Goal: Task Accomplishment & Management: Complete application form

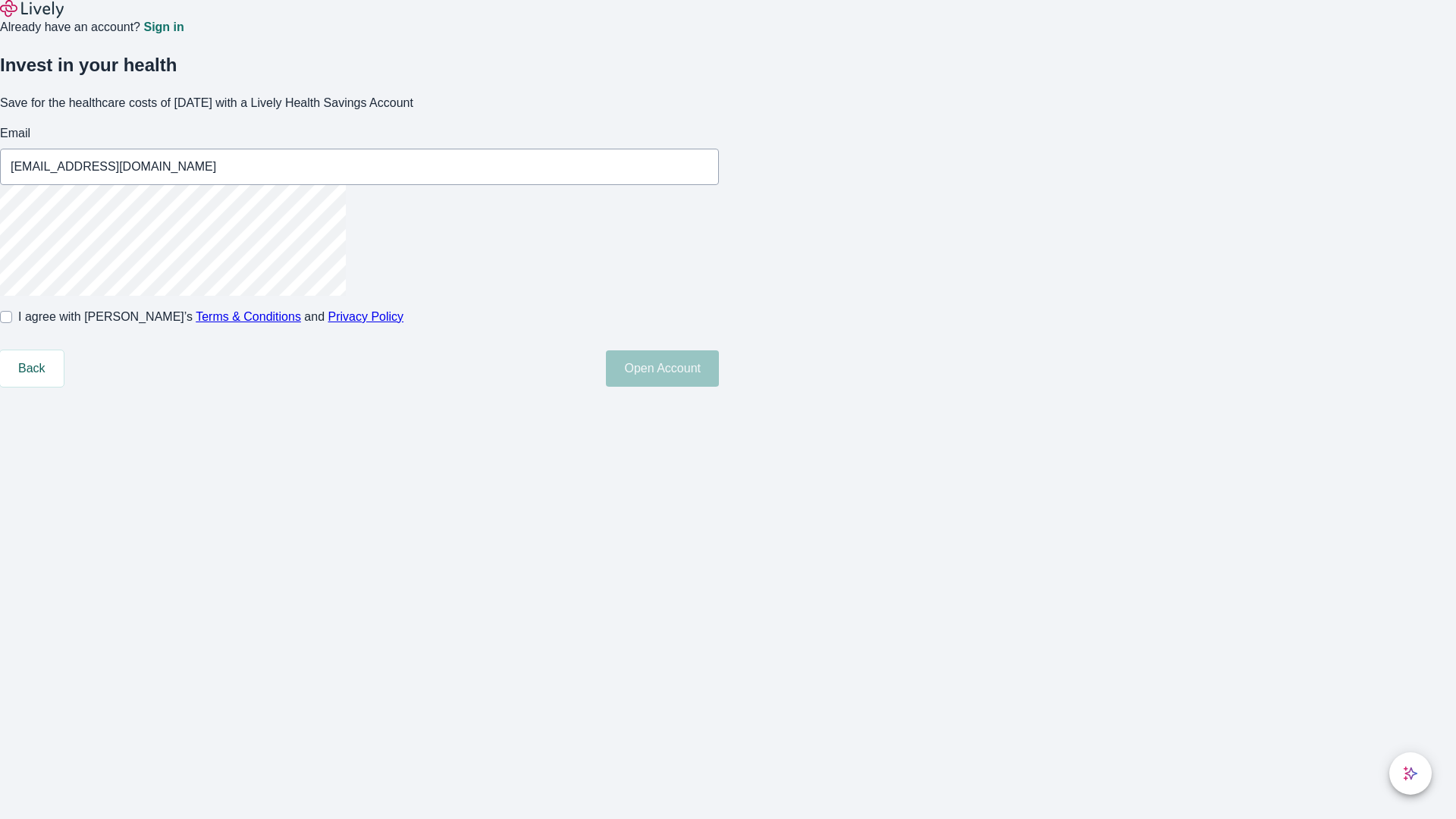
click at [12, 324] on input "I agree with Lively’s Terms & Conditions and Privacy Policy" at bounding box center [5, 316] width 12 height 12
checkbox input "true"
click at [719, 387] on button "Open Account" at bounding box center [662, 368] width 113 height 36
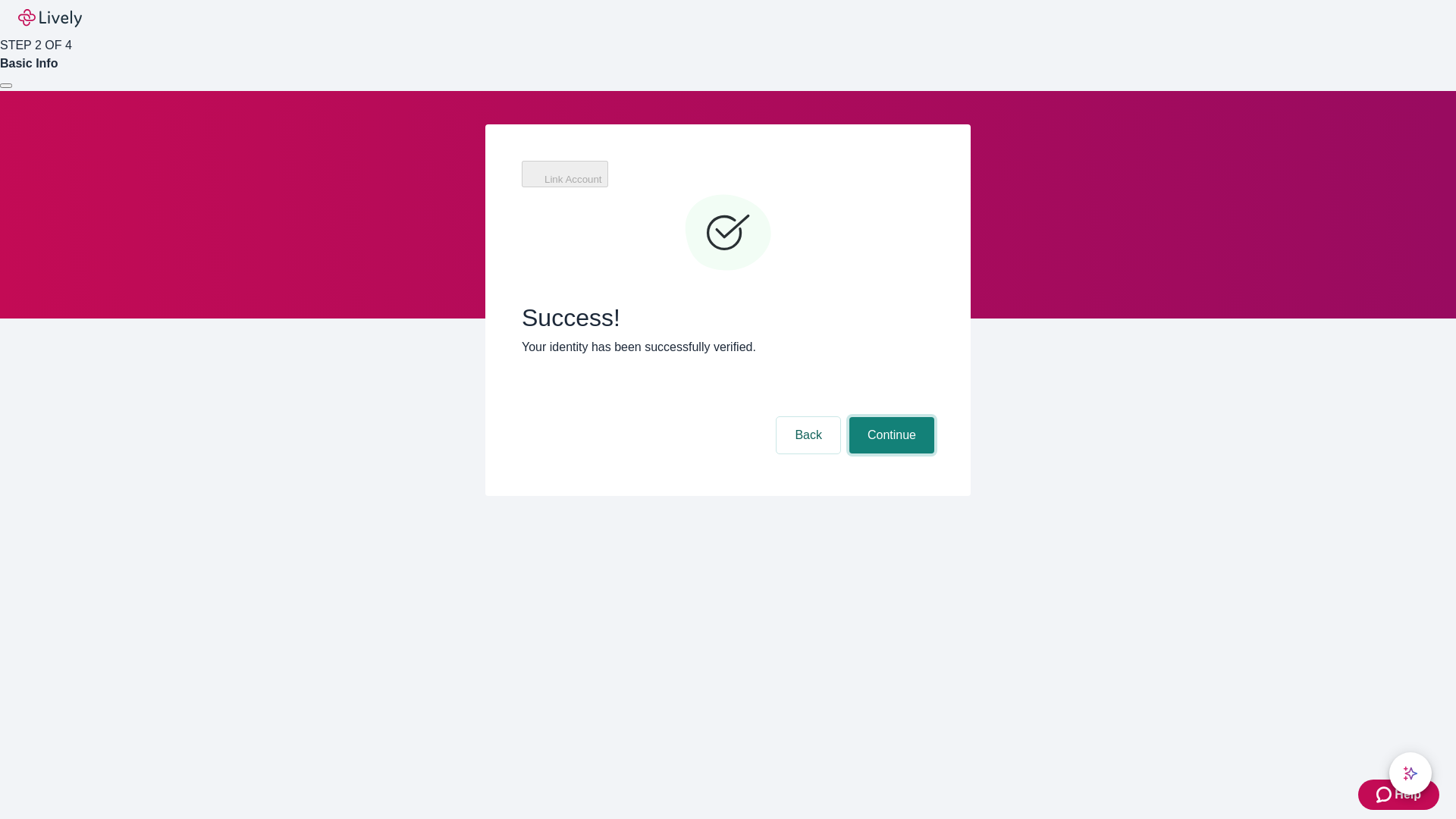
click at [889, 417] on button "Continue" at bounding box center [892, 435] width 85 height 36
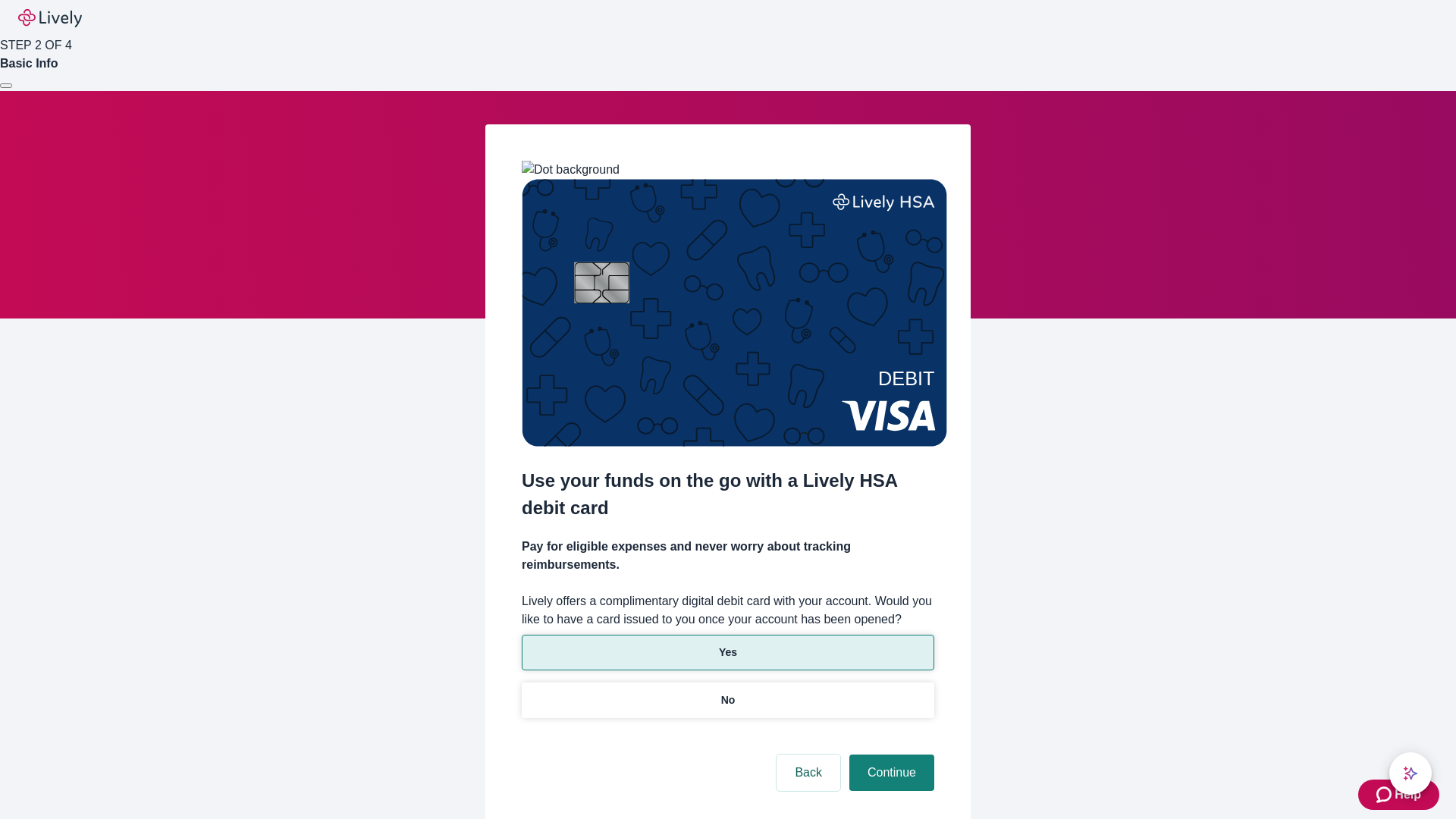
click at [728, 645] on p "Yes" at bounding box center [728, 653] width 18 height 16
click at [889, 755] on button "Continue" at bounding box center [892, 773] width 85 height 36
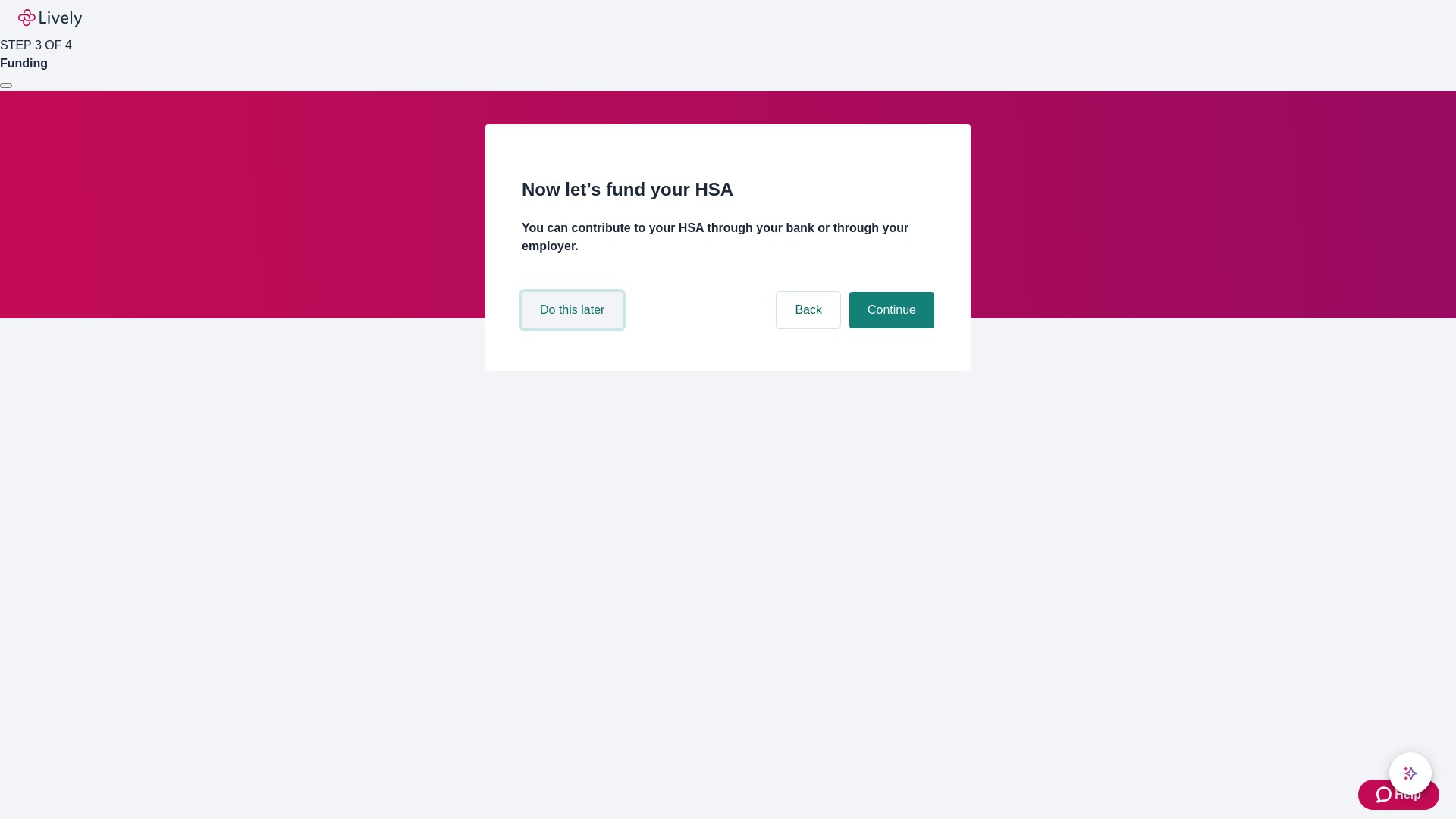
click at [574, 328] on button "Do this later" at bounding box center [572, 310] width 101 height 36
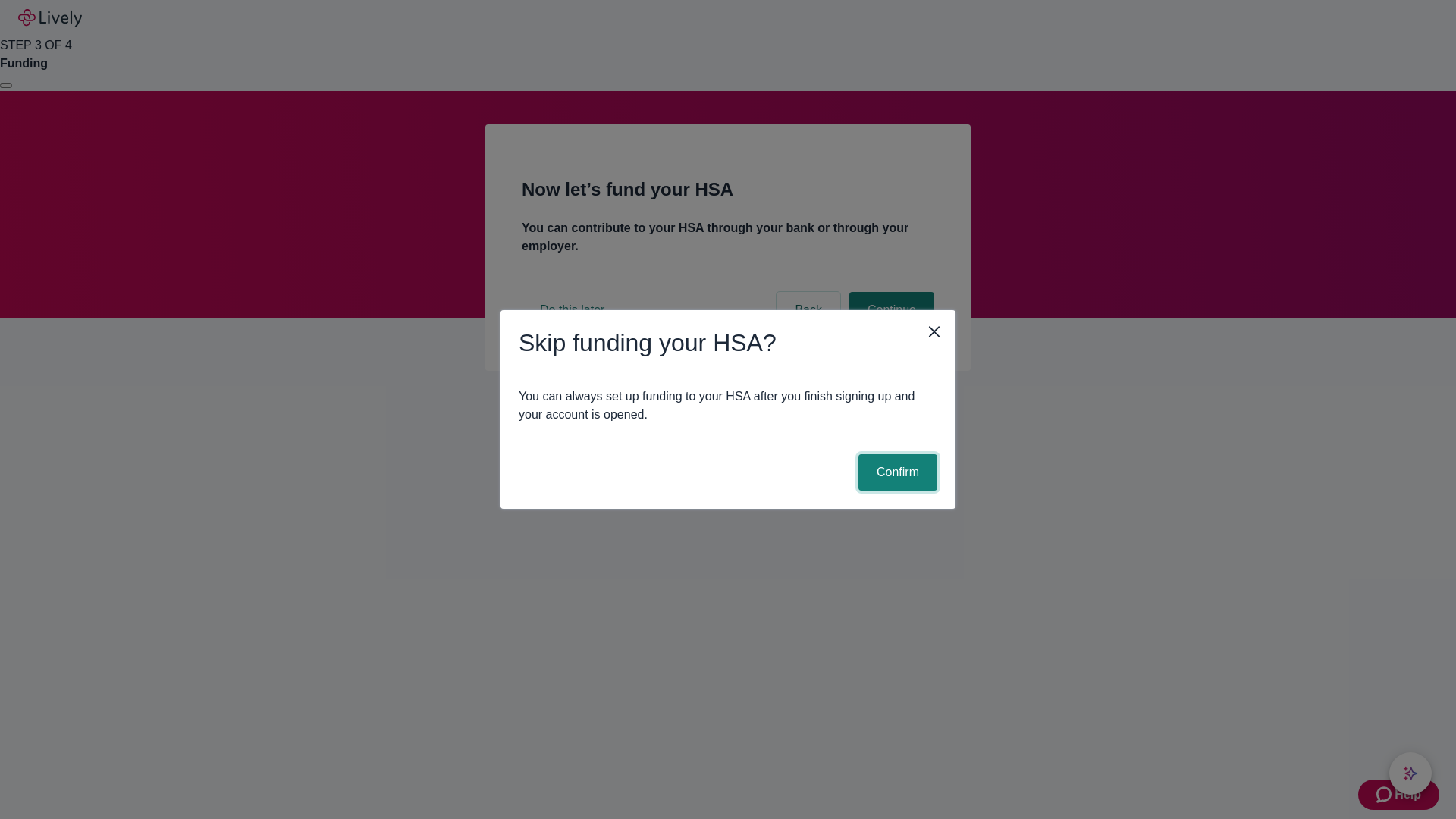
click at [896, 473] on button "Confirm" at bounding box center [898, 473] width 78 height 36
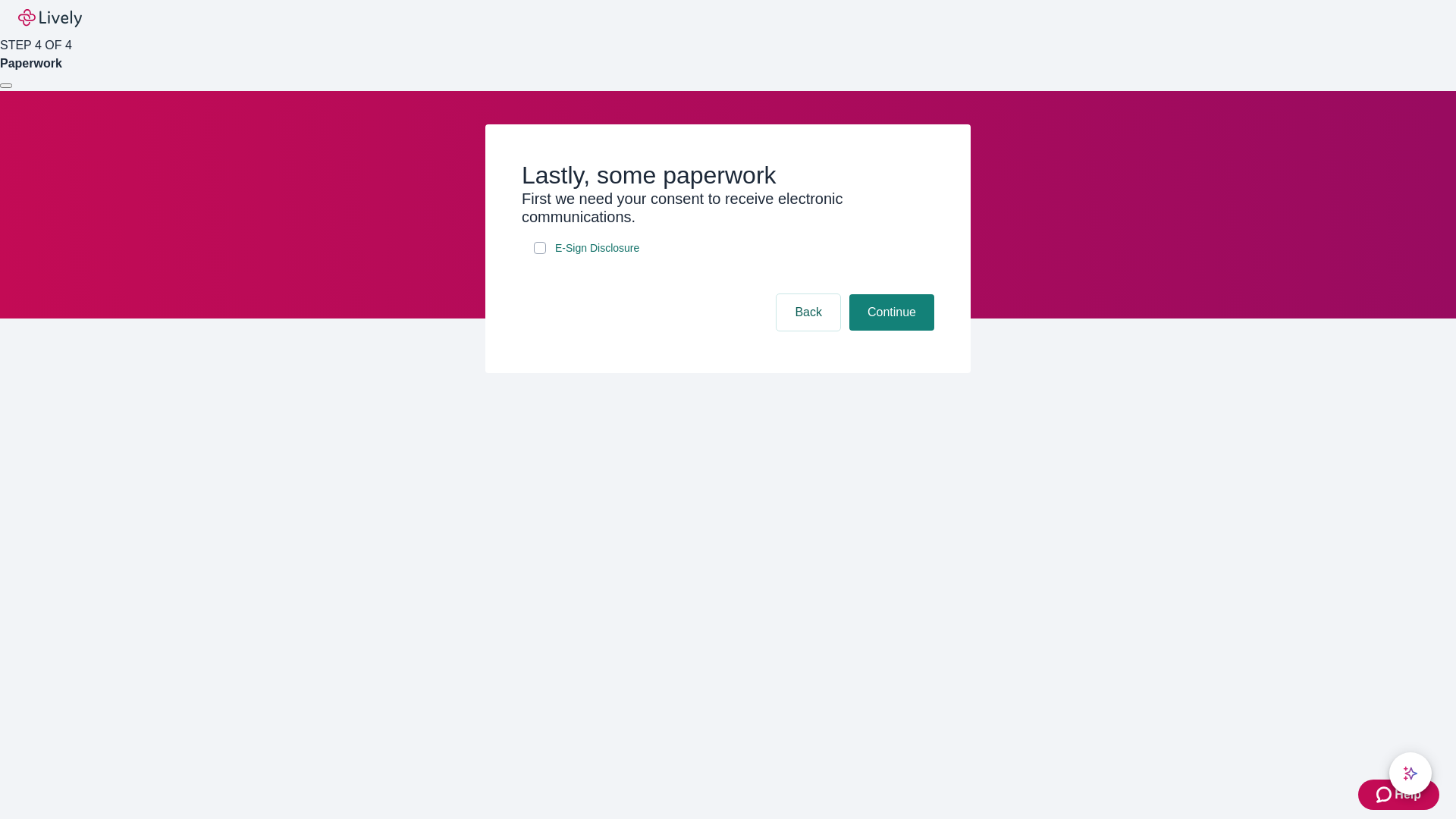
click at [540, 254] on input "E-Sign Disclosure" at bounding box center [539, 247] width 12 height 12
checkbox input "true"
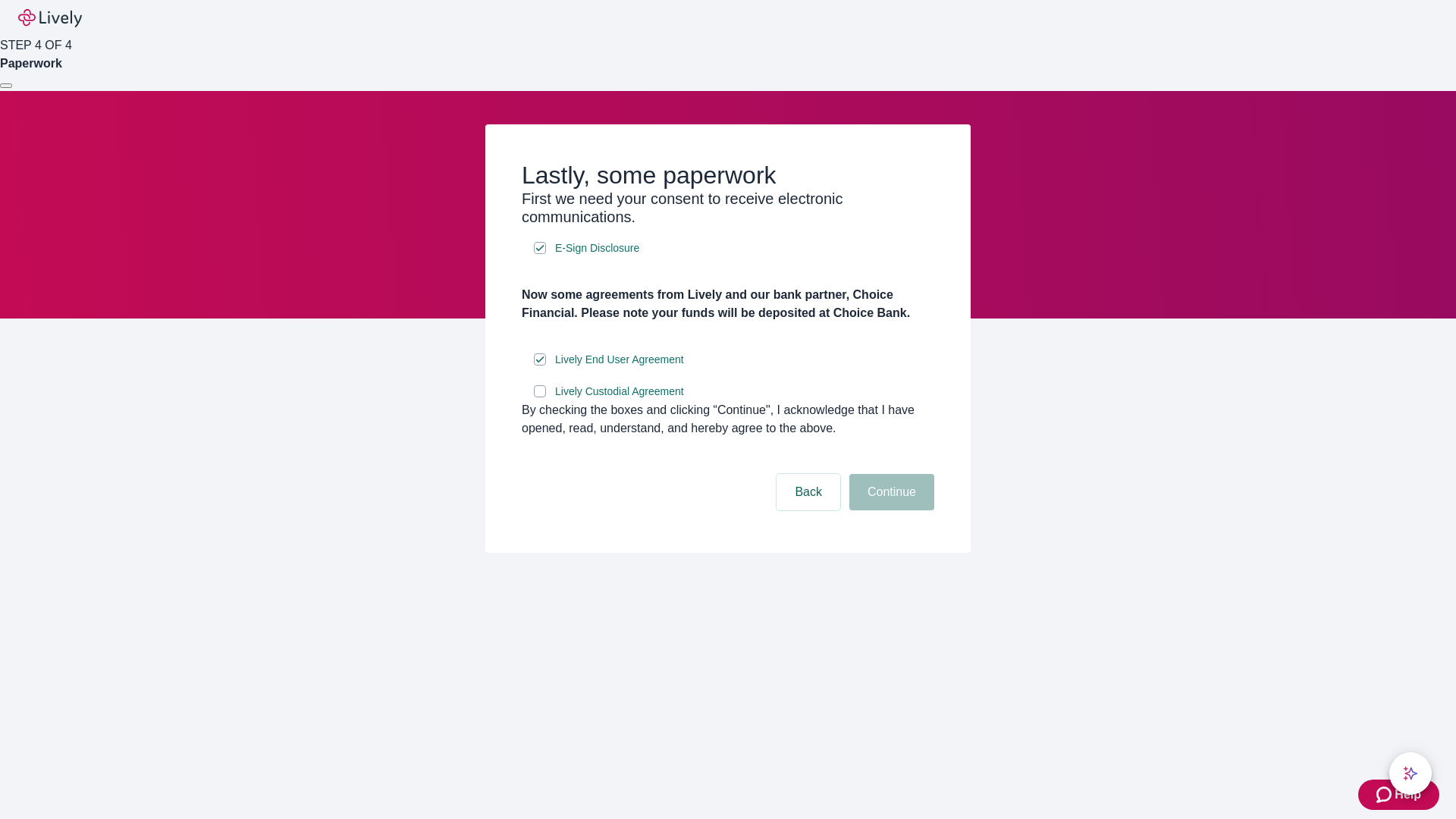
click at [540, 397] on input "Lively Custodial Agreement" at bounding box center [539, 391] width 12 height 12
checkbox input "true"
click at [889, 510] on button "Continue" at bounding box center [892, 492] width 85 height 36
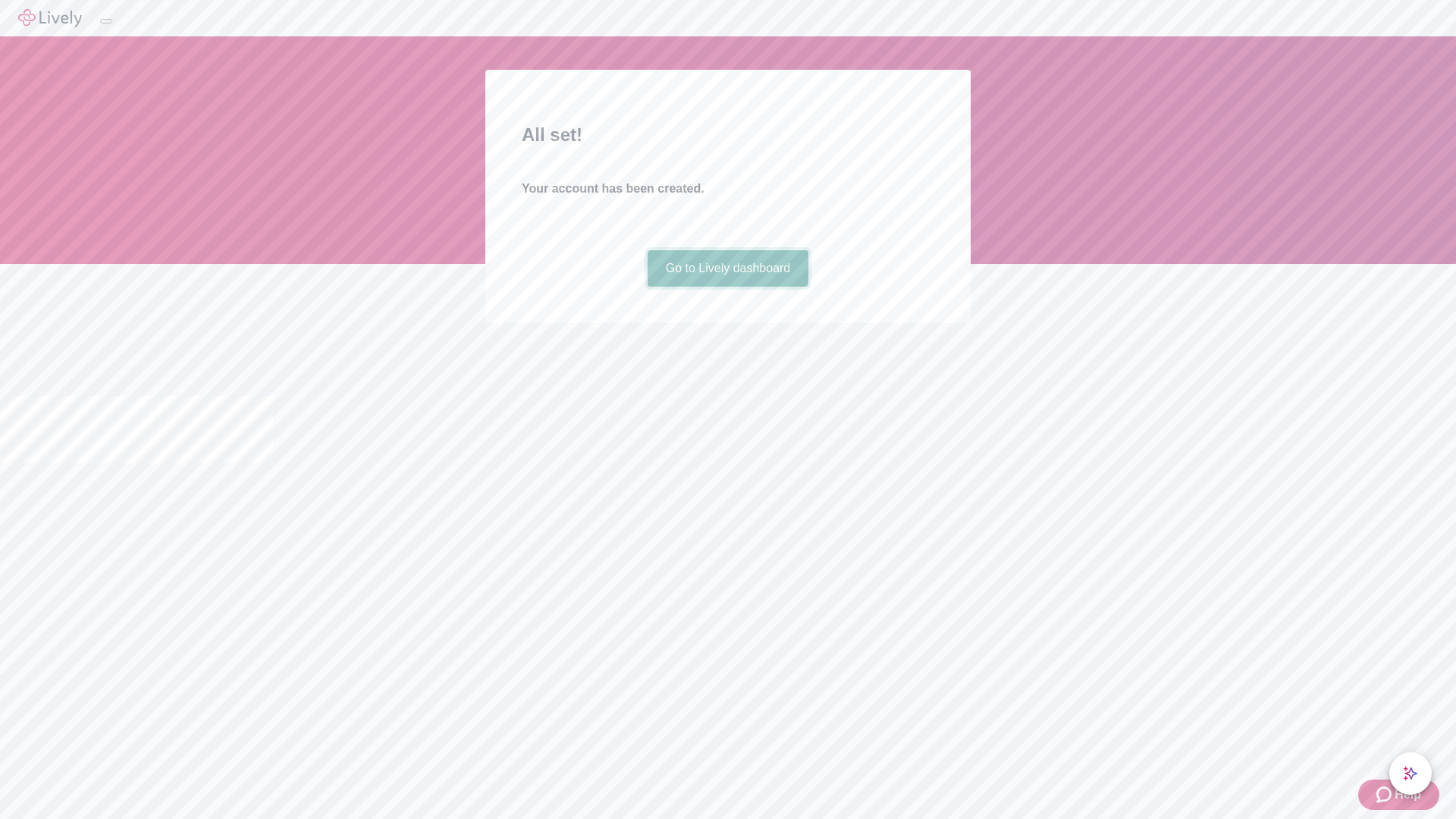
click at [728, 287] on link "Go to Lively dashboard" at bounding box center [728, 269] width 162 height 36
